Goal: Task Accomplishment & Management: Manage account settings

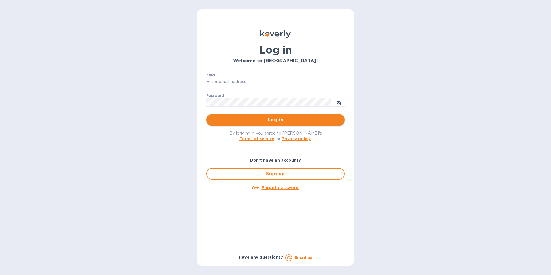
type input "erika@ams.supply"
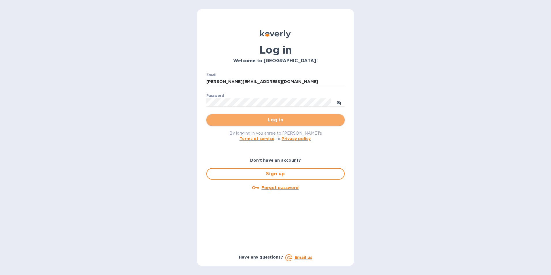
click at [308, 114] on button "Log in" at bounding box center [275, 120] width 138 height 12
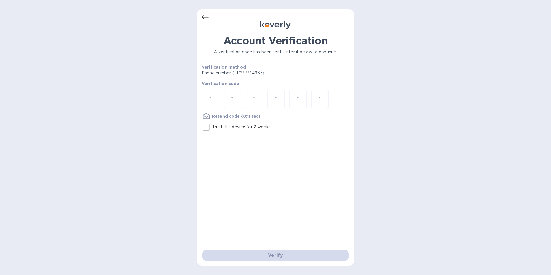
click at [203, 101] on div at bounding box center [210, 99] width 17 height 20
type input "9"
type input "7"
type input "3"
type input "7"
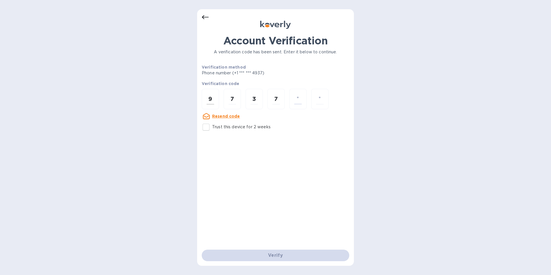
type input "3"
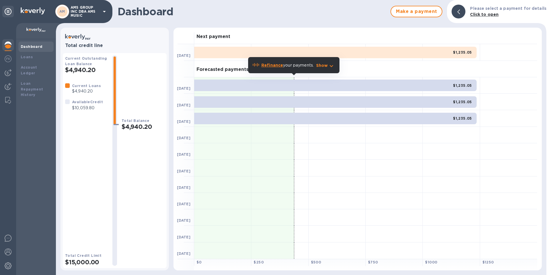
click at [153, 179] on div "Total Balance $4,940.20" at bounding box center [143, 160] width 43 height 210
click at [271, 65] on b "Refinance" at bounding box center [272, 65] width 22 height 5
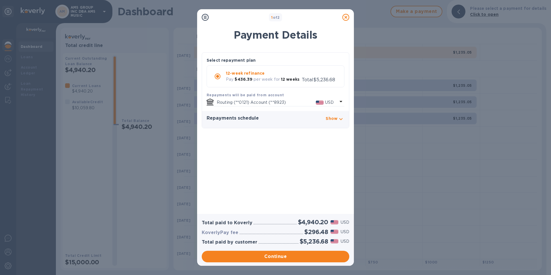
click at [347, 17] on icon at bounding box center [345, 17] width 7 height 7
